Goal: Information Seeking & Learning: Learn about a topic

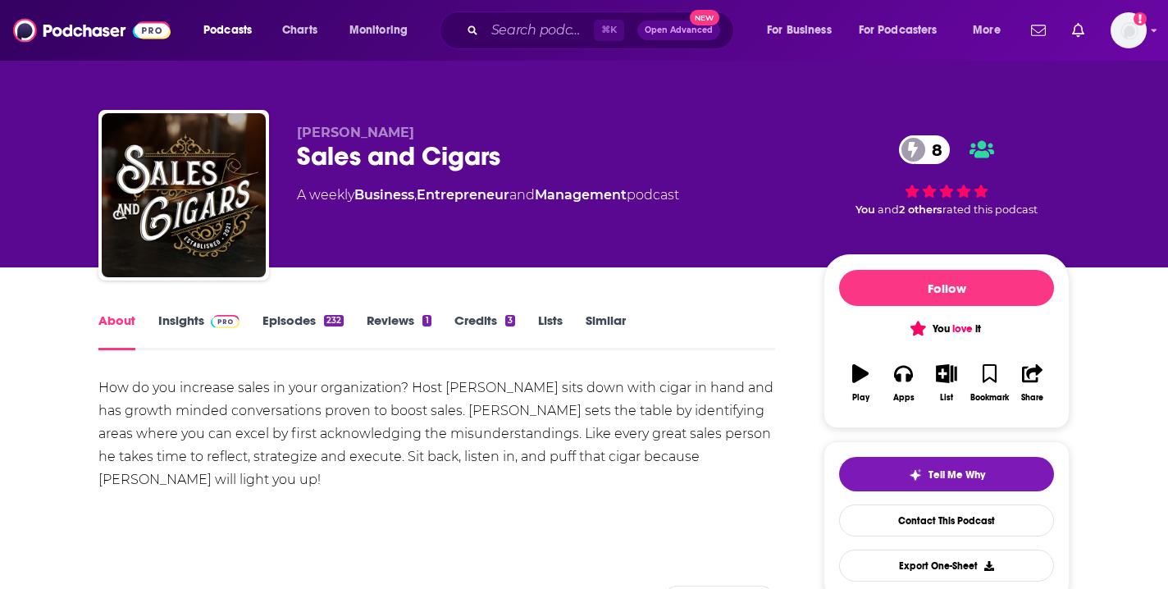
click at [178, 310] on div "About Insights Episodes 232 Reviews 1 Credits 3 Lists Similar" at bounding box center [436, 330] width 677 height 40
click at [182, 324] on link "Insights" at bounding box center [198, 331] width 81 height 38
